Goal: Task Accomplishment & Management: Use online tool/utility

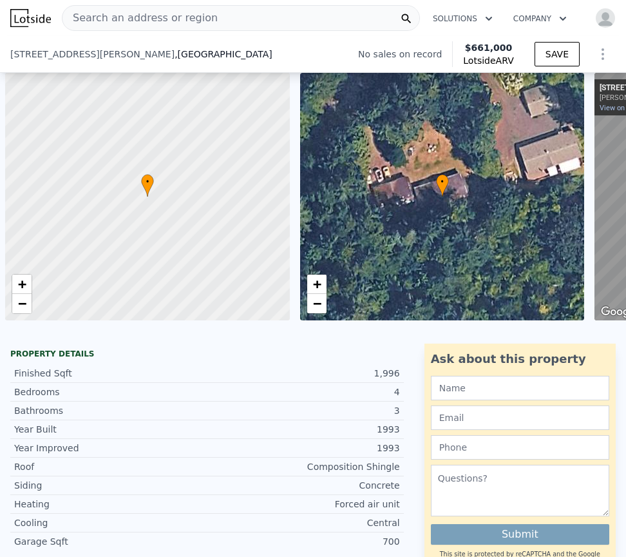
select select "30"
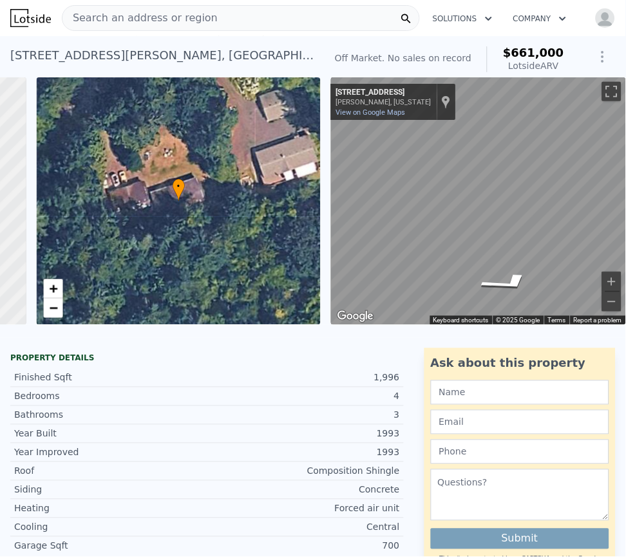
click at [232, 19] on div "Search an address or region" at bounding box center [241, 18] width 358 height 26
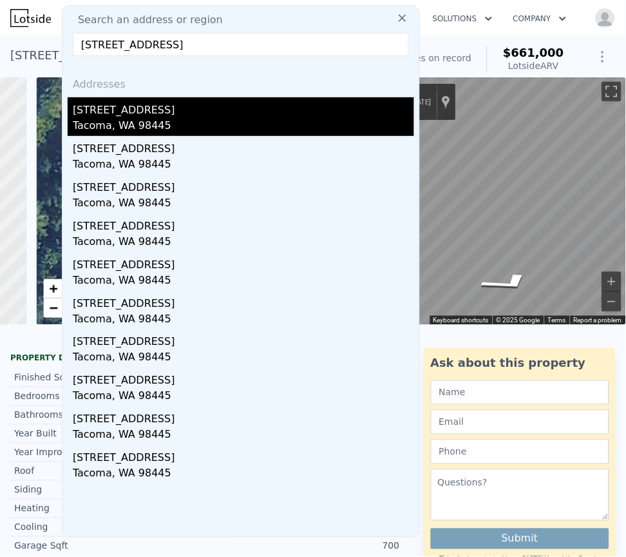
type input "405 118th St E Tacoma, WA 98445"
click at [119, 117] on div "[STREET_ADDRESS]" at bounding box center [243, 107] width 341 height 21
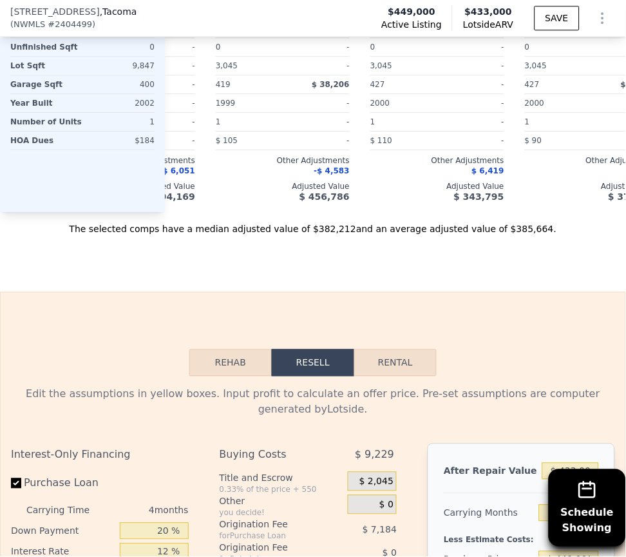
scroll to position [2798, 0]
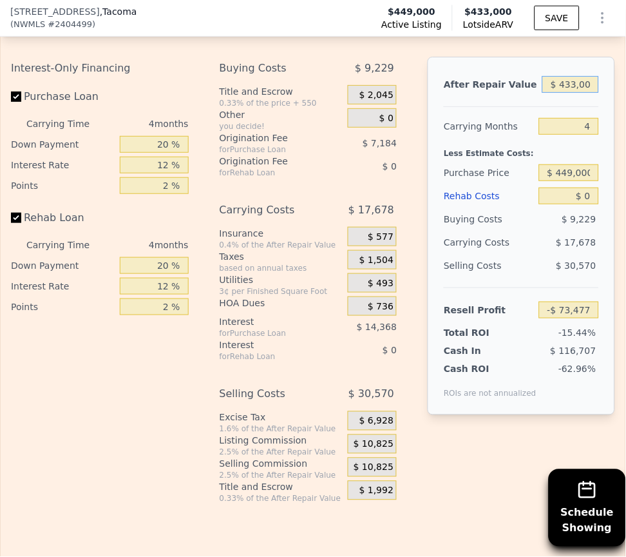
click at [542, 93] on input "$ 433,000" at bounding box center [570, 84] width 57 height 17
click at [553, 181] on input "$ 449,000" at bounding box center [569, 172] width 60 height 17
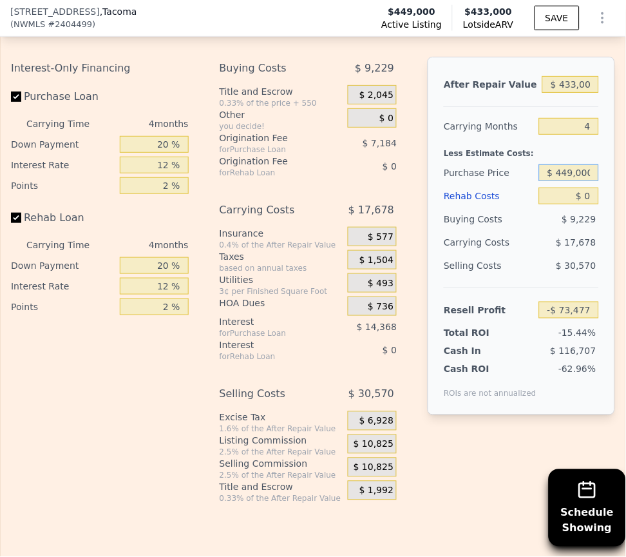
click at [553, 181] on input "$ 449,000" at bounding box center [569, 172] width 60 height 17
type input "$ 380,000"
click at [554, 204] on input "$ 0" at bounding box center [569, 195] width 60 height 17
type input "-$ 935"
click at [557, 135] on input "4" at bounding box center [569, 126] width 60 height 17
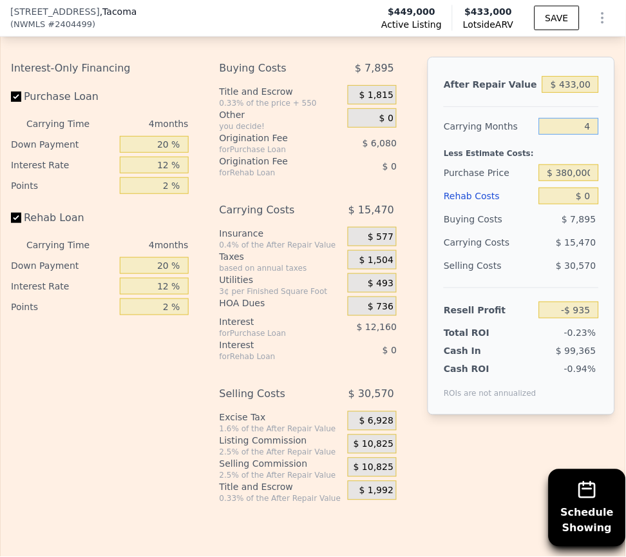
click at [557, 135] on input "4" at bounding box center [569, 126] width 60 height 17
click at [551, 93] on input "$ 433,000" at bounding box center [570, 84] width 57 height 17
type input "$ 4"
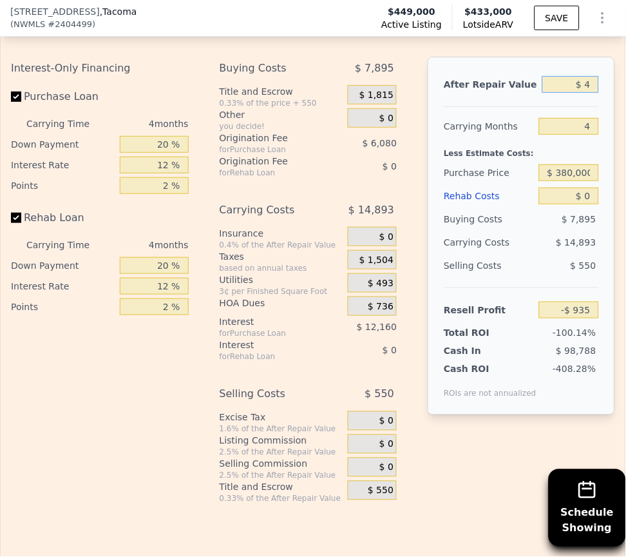
type input "-$ 403,334"
type input "$ 45"
type input "-$ 403,296"
type input "$ 450"
type input "-$ 402,919"
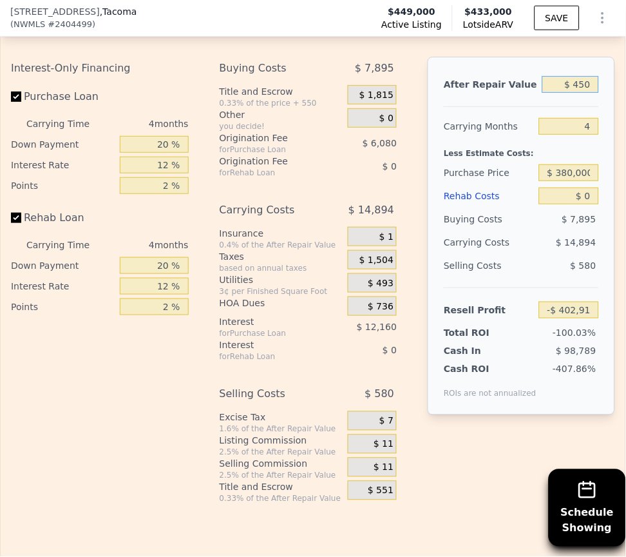
type input "$ 4,500"
type input "-$ 399,157"
type input "$ 45,000"
type input "-$ 361,518"
type input "$ 450,000"
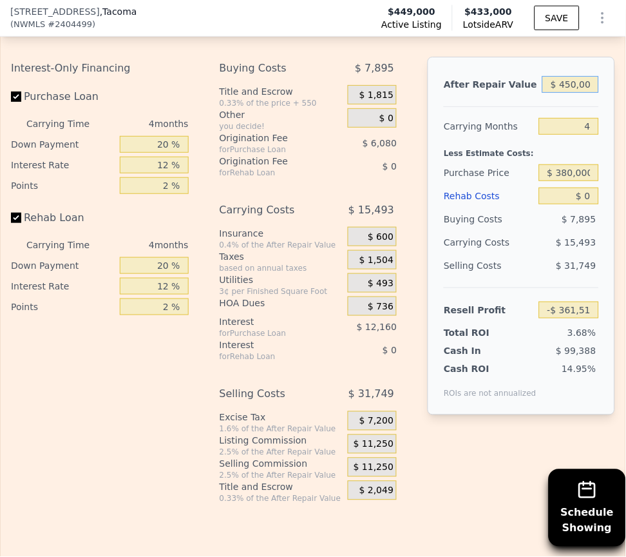
type input "$ 14,863"
type input "$ 450,000"
click at [557, 135] on input "4" at bounding box center [569, 126] width 60 height 17
click at [555, 204] on input "$ 0" at bounding box center [569, 195] width 60 height 17
click at [18, 102] on input "Purchase Loan" at bounding box center [16, 96] width 10 height 10
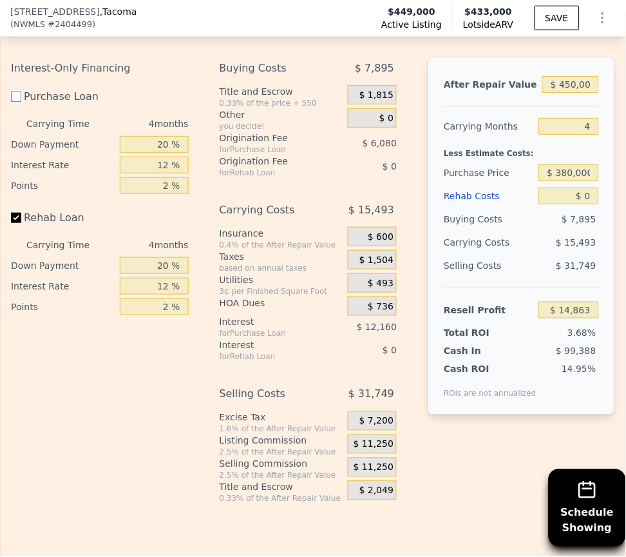
checkbox input "false"
type input "$ 33,103"
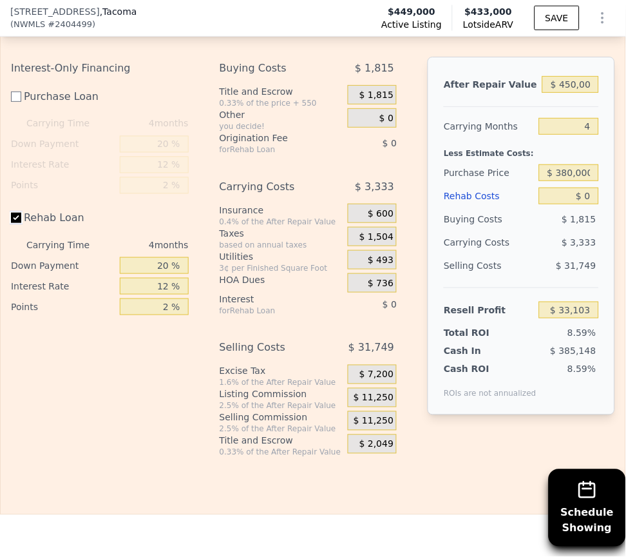
click at [20, 223] on input "Rehab Loan" at bounding box center [16, 218] width 10 height 10
checkbox input "false"
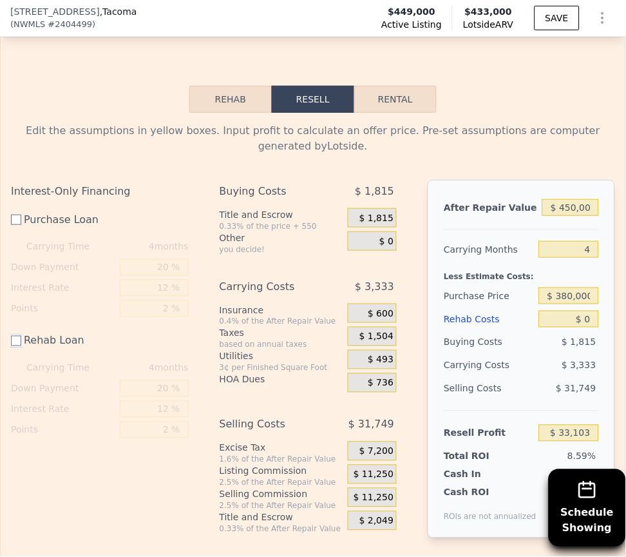
scroll to position [2701, 0]
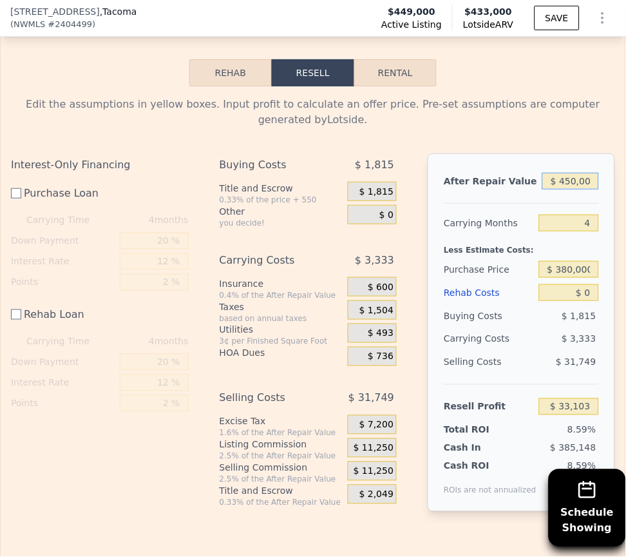
click at [548, 189] on input "$ 450,000" at bounding box center [570, 181] width 57 height 17
click at [565, 231] on input "4" at bounding box center [569, 223] width 60 height 17
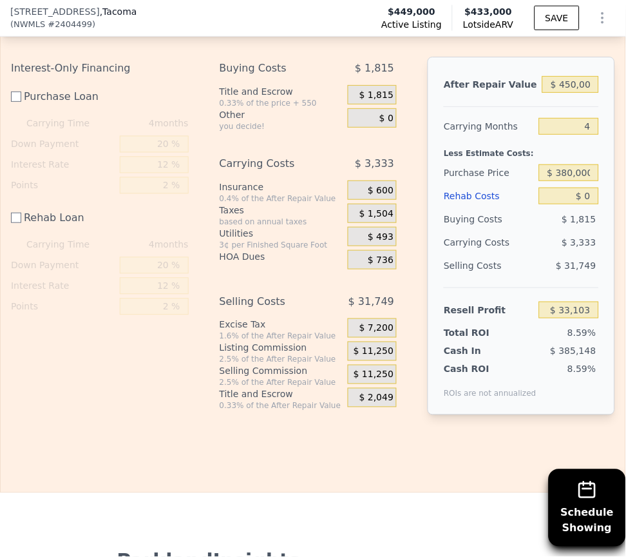
click at [572, 98] on div "After Repair Value $ 450,000 Carrying Months 4 Less Estimate Costs: Purchase Pr…" at bounding box center [521, 236] width 187 height 358
click at [553, 181] on input "$ 380,000" at bounding box center [569, 172] width 60 height 17
type input "$ 450,000"
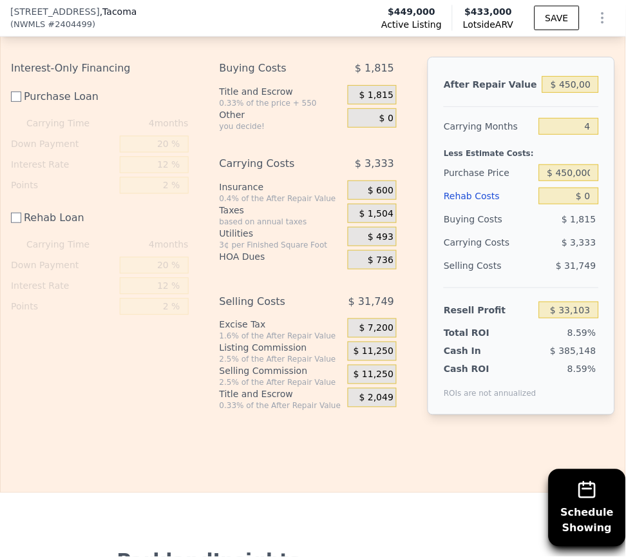
click at [485, 480] on div "Rehab Resell Rental Edit the assumptions in yellow boxes. Input profit to calcu…" at bounding box center [313, 199] width 626 height 588
type input "-$ 37,131"
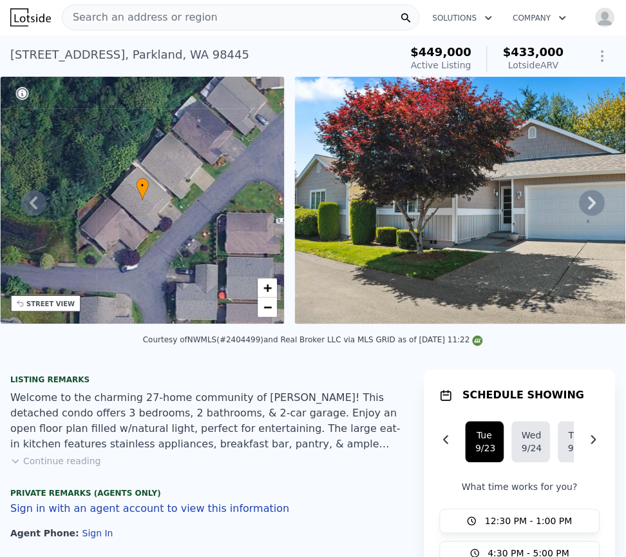
scroll to position [0, 0]
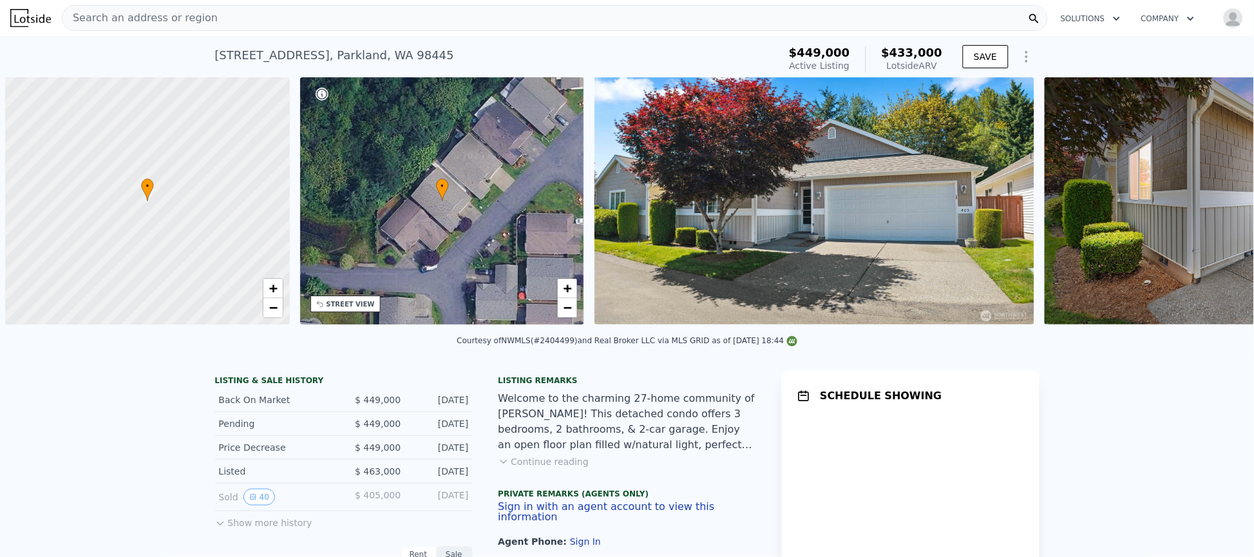
scroll to position [0, 5]
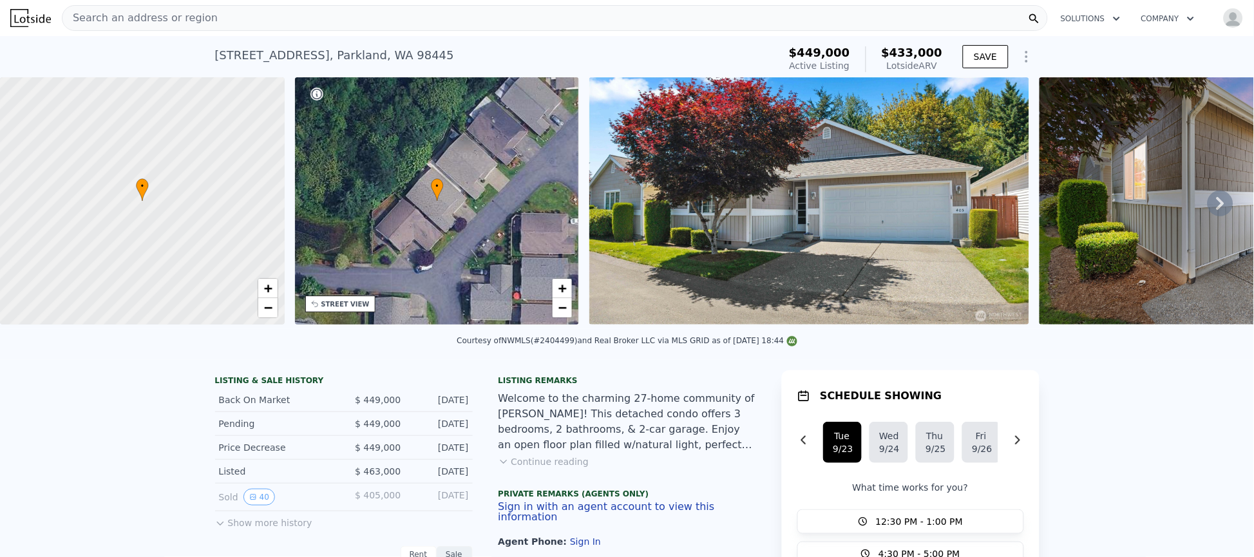
click at [538, 468] on button "Continue reading" at bounding box center [544, 462] width 91 height 13
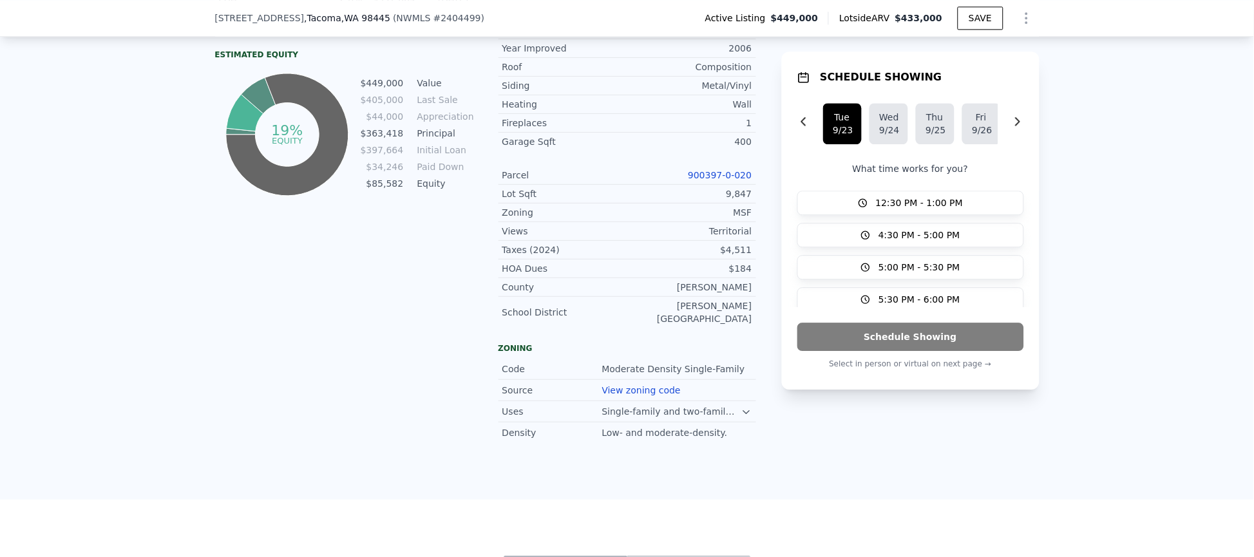
scroll to position [865, 0]
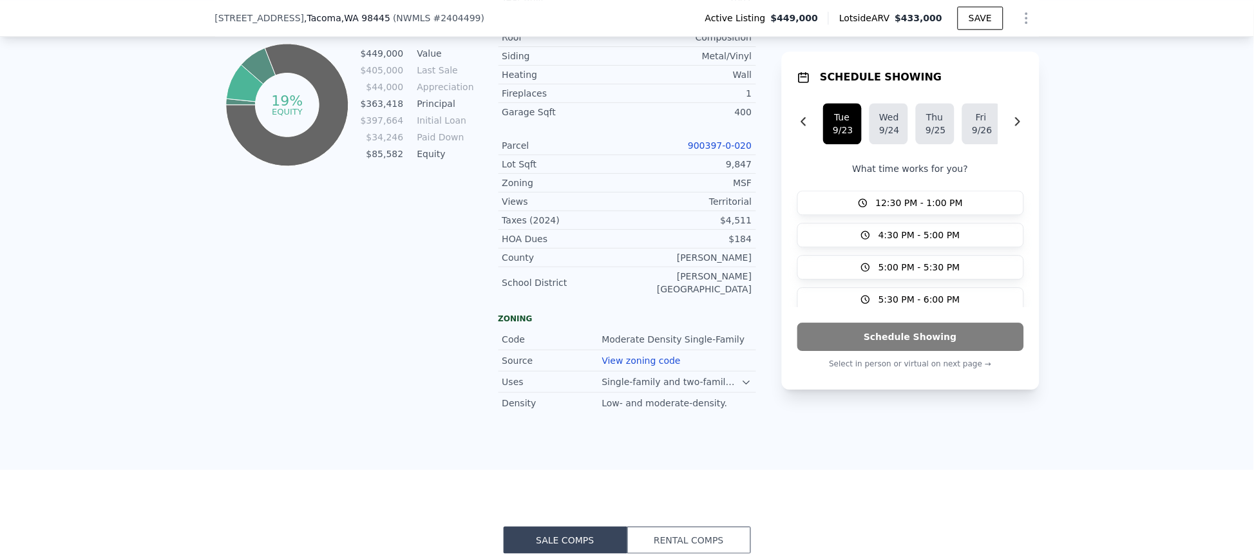
click at [742, 378] on icon at bounding box center [747, 383] width 10 height 10
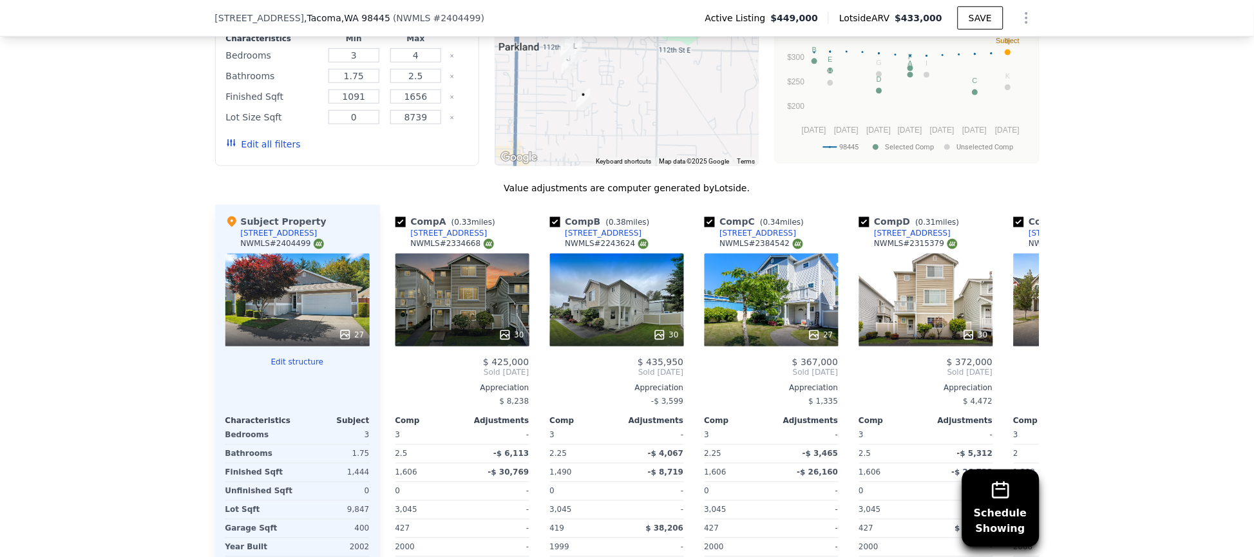
scroll to position [1928, 0]
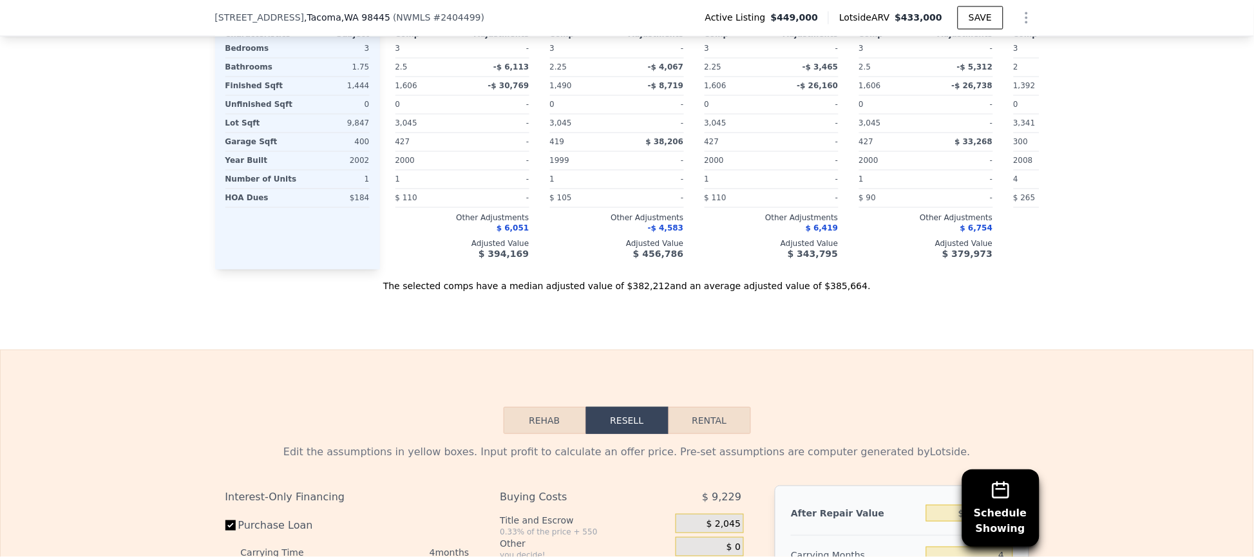
click at [684, 407] on button "Rental" at bounding box center [710, 420] width 82 height 27
select select "30"
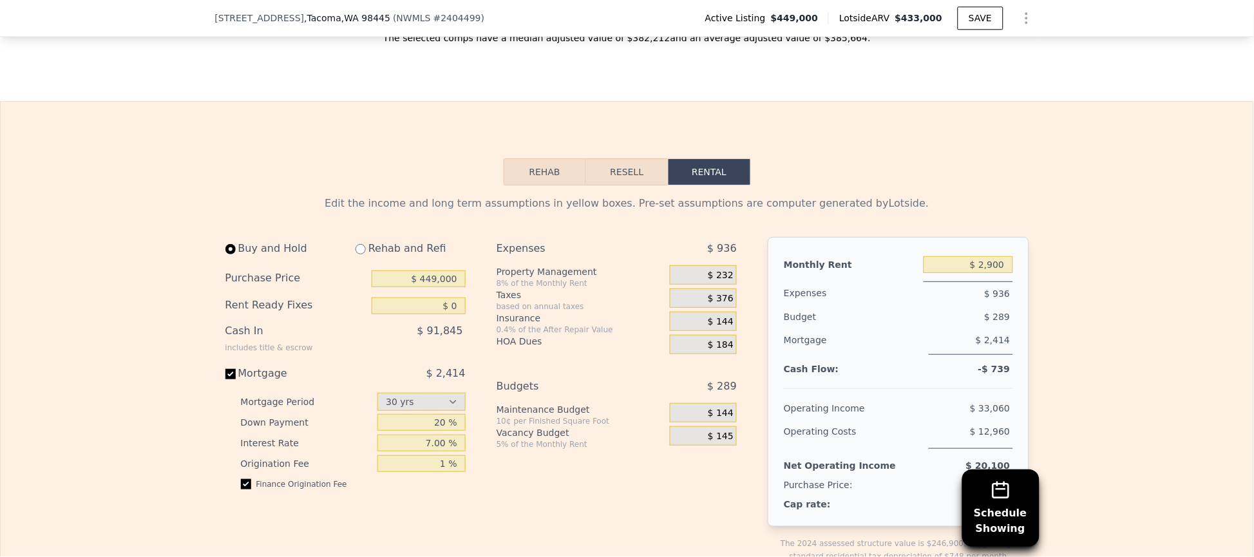
scroll to position [2218, 0]
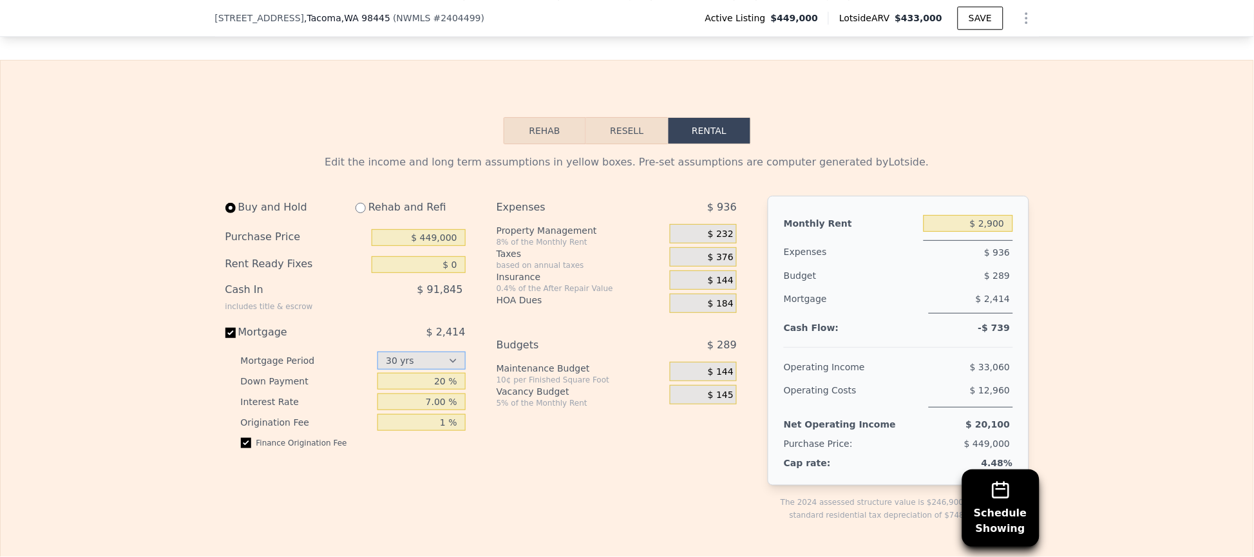
click at [446, 352] on select "15 yrs 30 yrs" at bounding box center [422, 361] width 88 height 18
click at [446, 373] on input "20 %" at bounding box center [422, 381] width 88 height 17
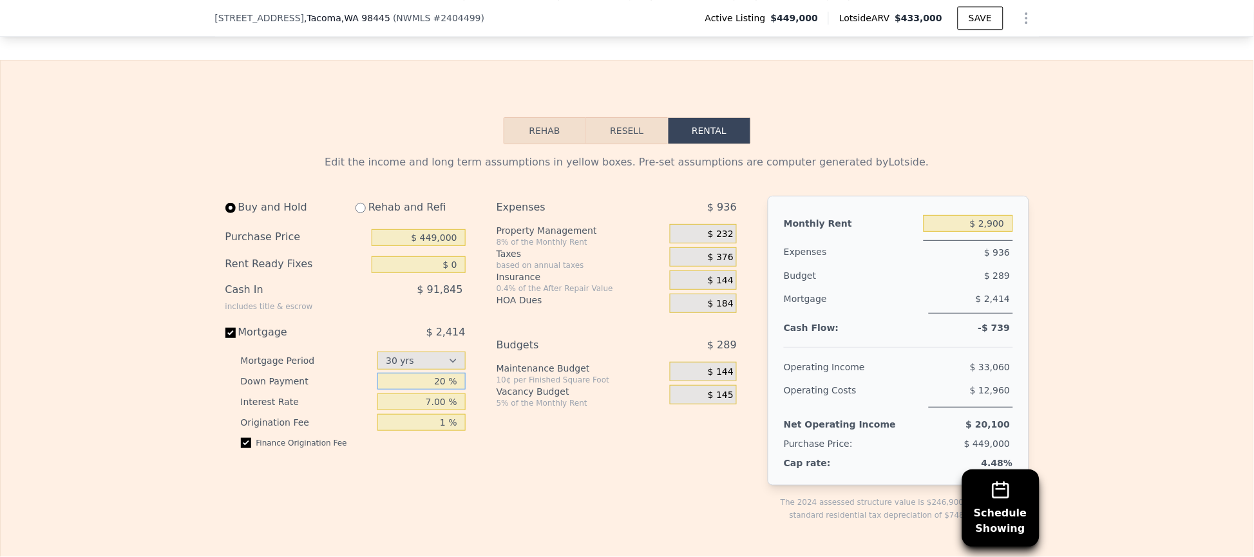
click at [439, 373] on input "20 %" at bounding box center [422, 381] width 88 height 17
type input "1 %"
type input "5 %"
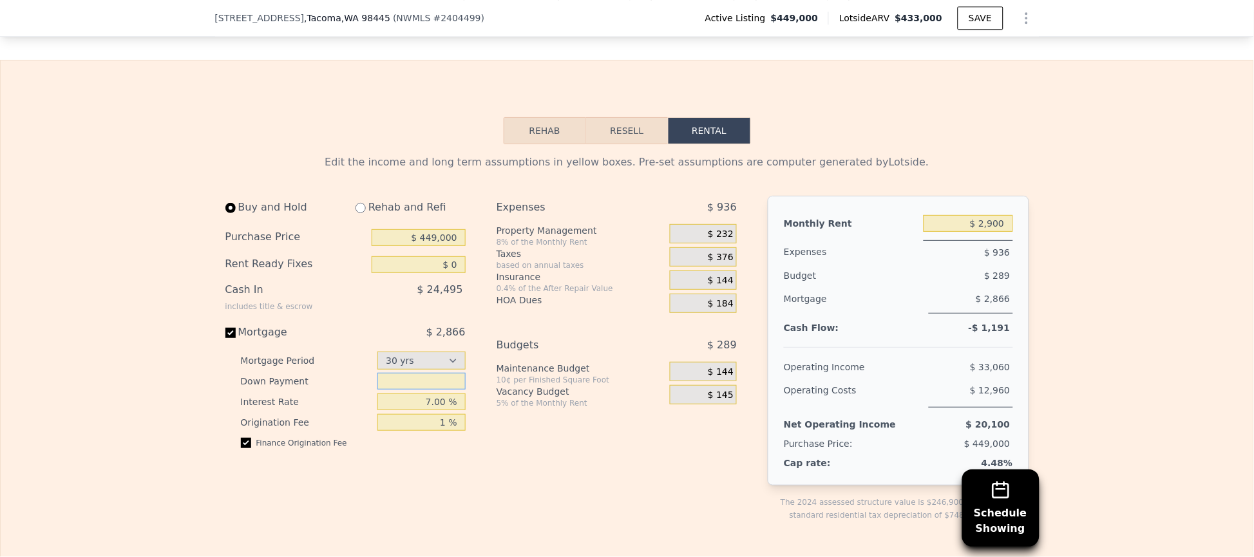
type input "6 %"
type input "7 %"
click at [443, 394] on input "7.00 %" at bounding box center [422, 402] width 88 height 17
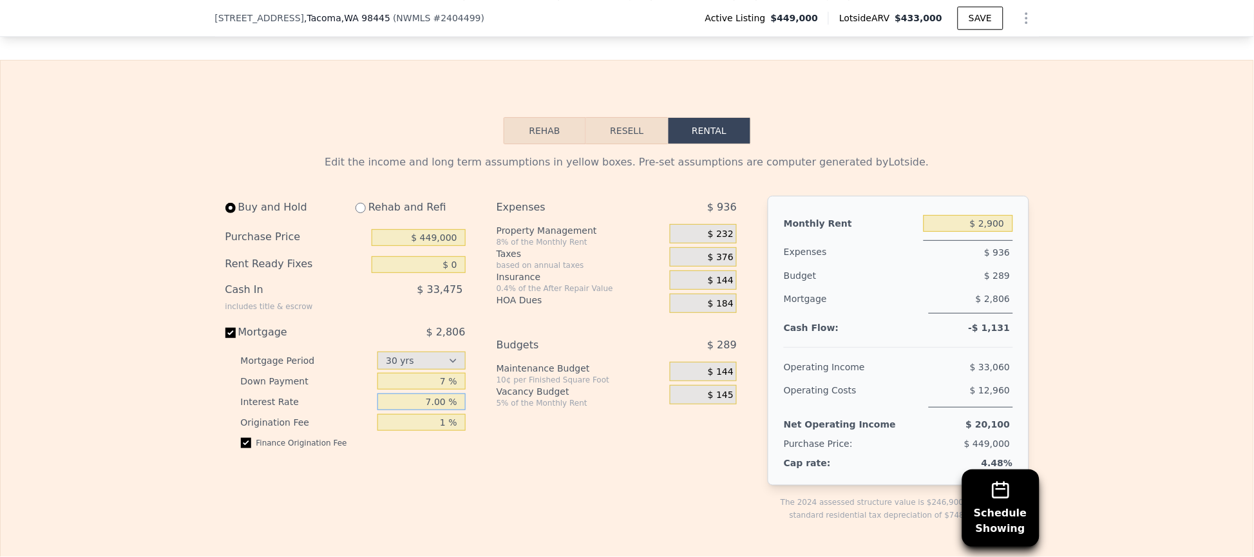
click at [443, 394] on input "7.00 %" at bounding box center [422, 402] width 88 height 17
type input "2.86 %"
click at [437, 438] on div "Finance Origination Fee" at bounding box center [353, 448] width 225 height 21
click at [368, 278] on div "$ 33,475" at bounding box center [392, 295] width 148 height 34
click at [241, 438] on input "checkbox" at bounding box center [246, 443] width 10 height 10
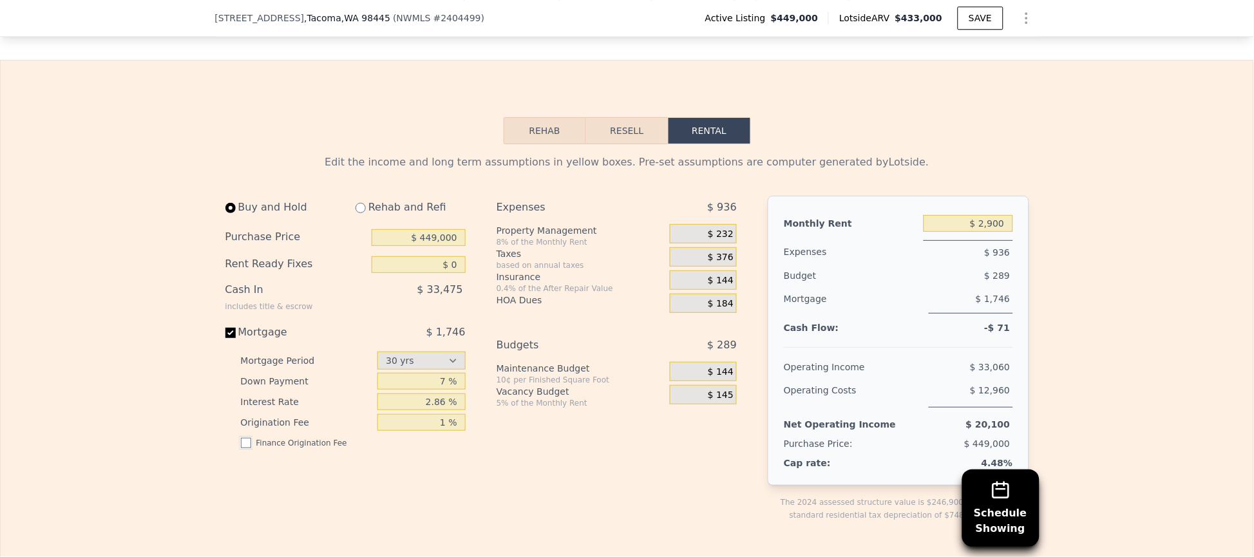
checkbox input "false"
click at [421, 414] on input "1 %" at bounding box center [422, 422] width 88 height 17
click at [446, 229] on input "$ 449,000" at bounding box center [419, 237] width 94 height 17
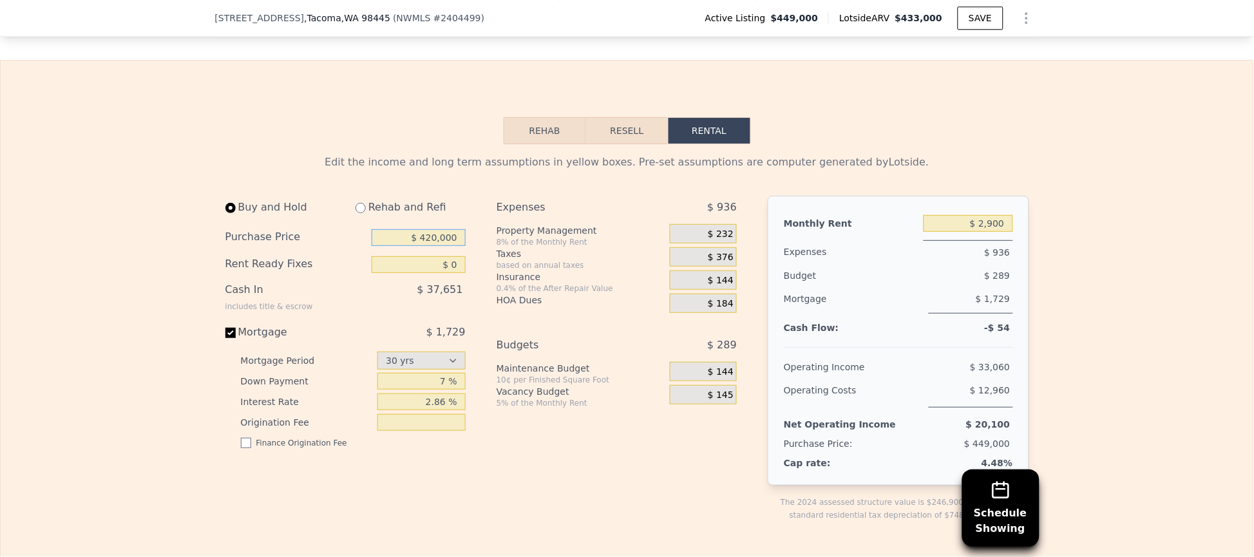
type input "$ 420,000"
click at [601, 413] on div "Expenses $ 936 Property Management 8% of the Monthly Rent $ 232 Taxes based on …" at bounding box center [622, 369] width 251 height 347
drag, startPoint x: 693, startPoint y: 190, endPoint x: 728, endPoint y: 273, distance: 89.5
click at [728, 273] on div "Expenses $ 936 Property Management 8% of the Monthly Rent $ 232 Taxes based on …" at bounding box center [617, 254] width 240 height 117
click at [606, 275] on div "Expenses $ 936 Property Management 8% of the Monthly Rent $ 232 Taxes based on …" at bounding box center [622, 369] width 251 height 347
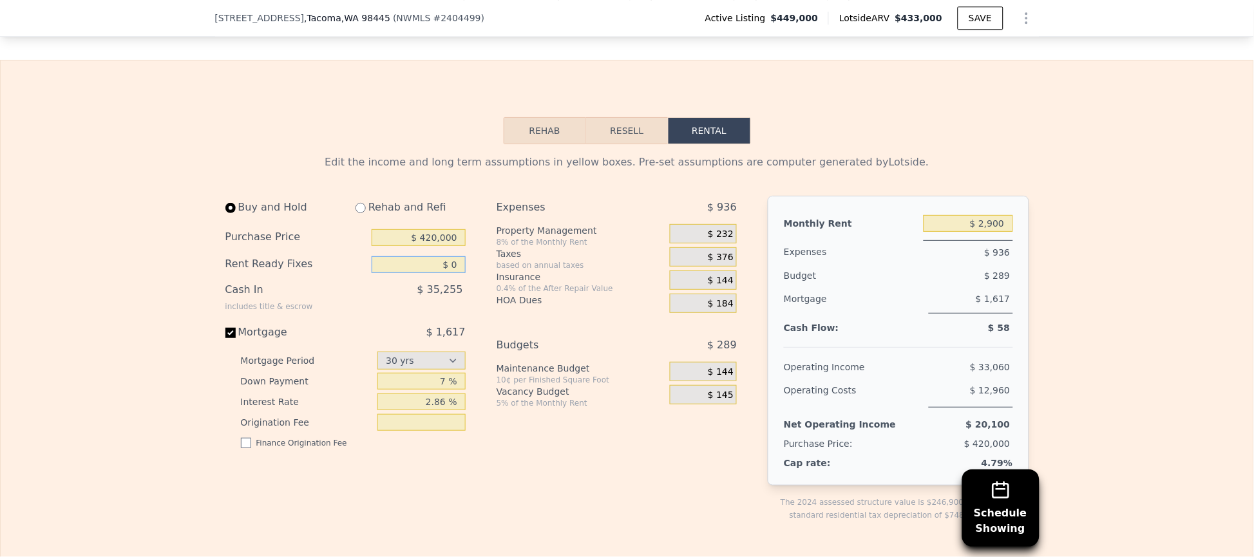
click at [419, 256] on input "$ 0" at bounding box center [419, 264] width 94 height 17
click at [608, 405] on div "Expenses $ 936 Property Management 8% of the Monthly Rent $ 232 Taxes based on …" at bounding box center [622, 369] width 251 height 347
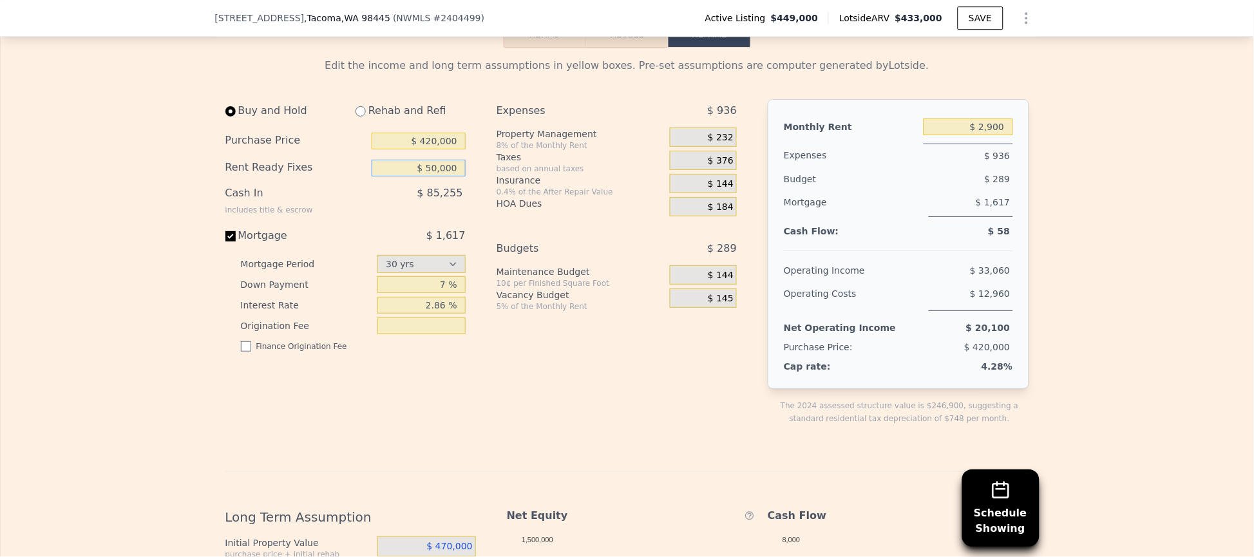
click at [434, 160] on input "$ 50,000" at bounding box center [419, 168] width 94 height 17
type input "$ 5,000"
click at [536, 401] on div "Expenses $ 936 Property Management 8% of the Monthly Rent $ 232 Taxes based on …" at bounding box center [622, 272] width 251 height 347
